Goal: Task Accomplishment & Management: Complete application form

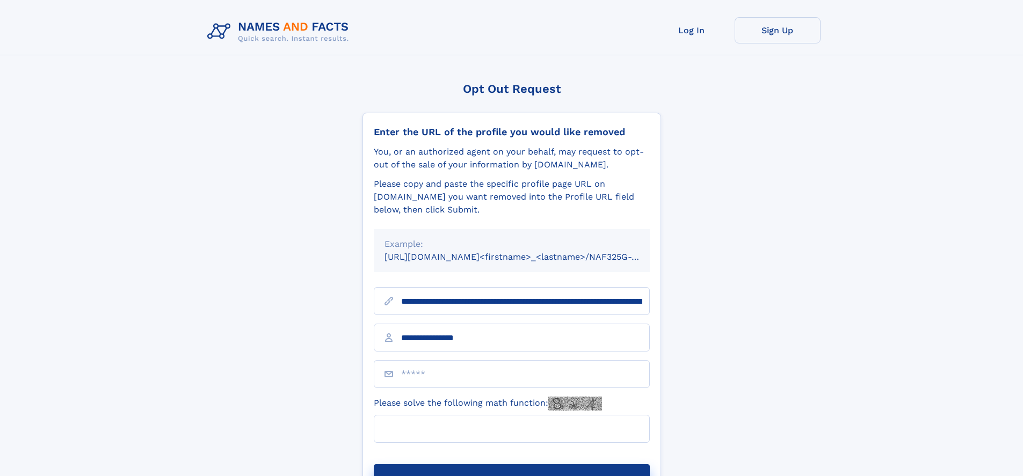
type input "**********"
type input "**"
click at [511, 464] on button "Submit Opt Out Request" at bounding box center [512, 481] width 276 height 34
